Goal: Task Accomplishment & Management: Manage account settings

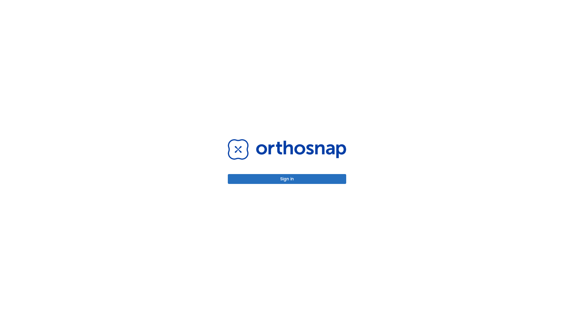
click at [287, 179] on button "Sign in" at bounding box center [287, 179] width 118 height 10
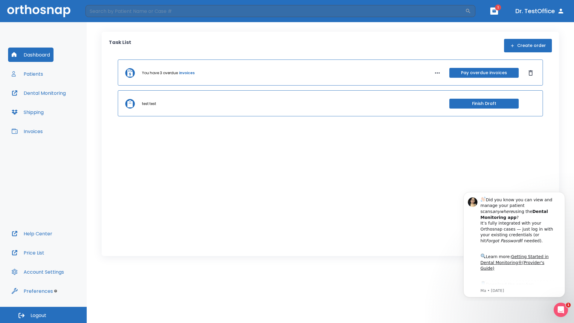
click at [43, 315] on span "Logout" at bounding box center [39, 315] width 16 height 7
